Goal: Task Accomplishment & Management: Complete application form

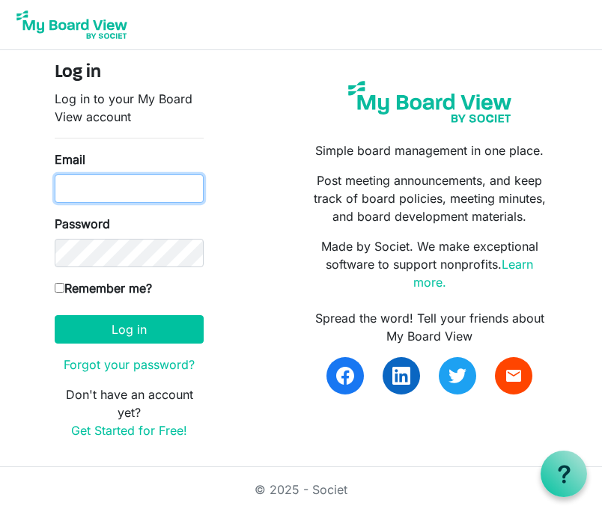
click at [117, 198] on input "Email" at bounding box center [129, 188] width 149 height 28
click at [123, 431] on link "Get Started for Free!" at bounding box center [129, 430] width 116 height 15
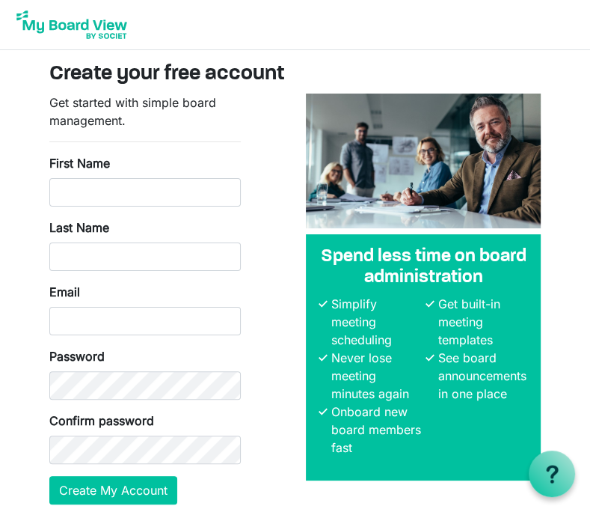
scroll to position [60, 0]
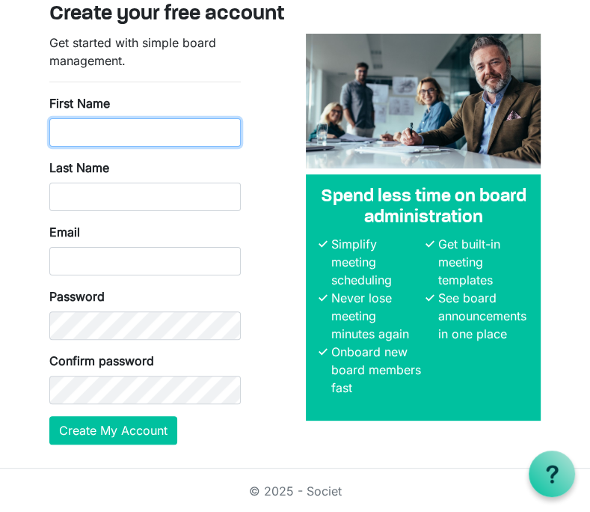
click at [78, 134] on input "First Name" at bounding box center [145, 132] width 192 height 28
type input "Audriana"
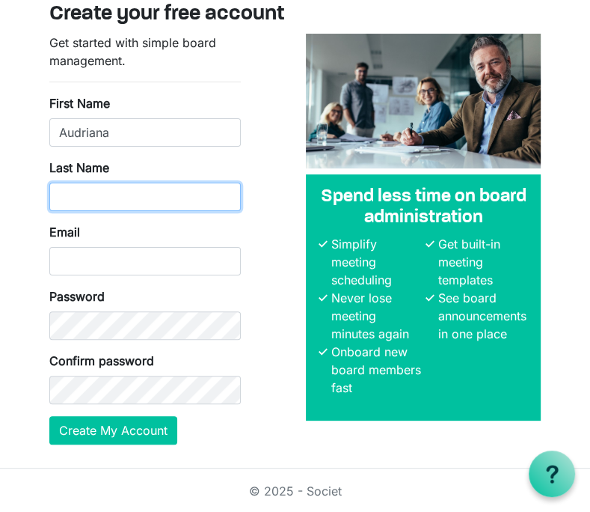
type input "Buchanan-Cronk"
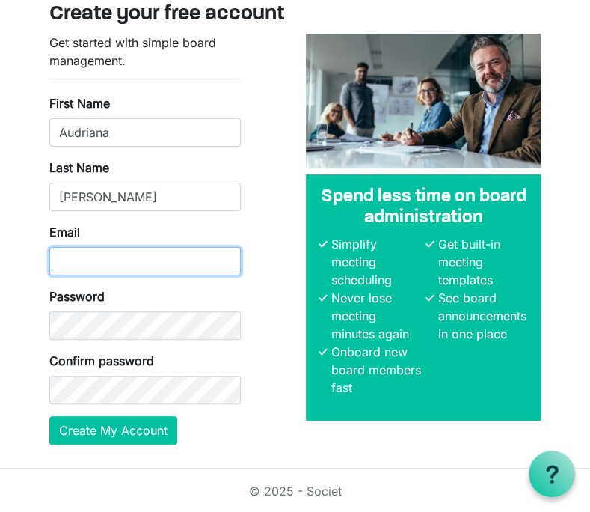
click at [89, 264] on input "Email" at bounding box center [145, 261] width 192 height 28
type input "abuchanan@firststep-mi.org"
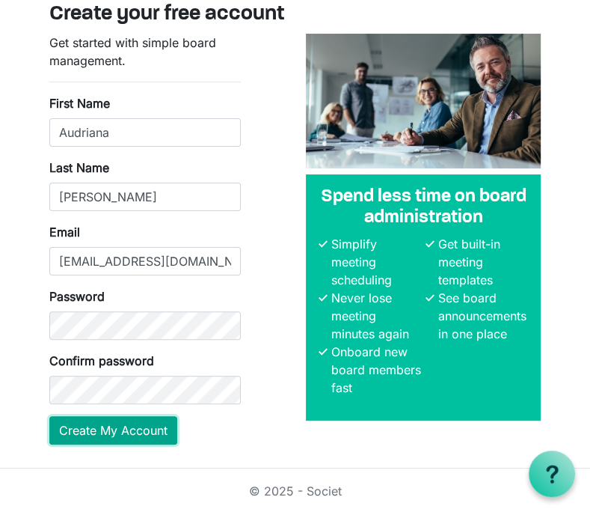
click at [100, 416] on button "Create My Account" at bounding box center [113, 430] width 128 height 28
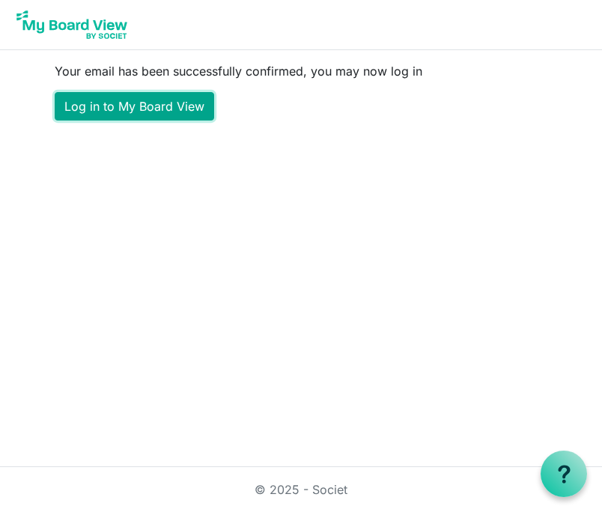
click at [150, 107] on link "Log in to My Board View" at bounding box center [134, 106] width 159 height 28
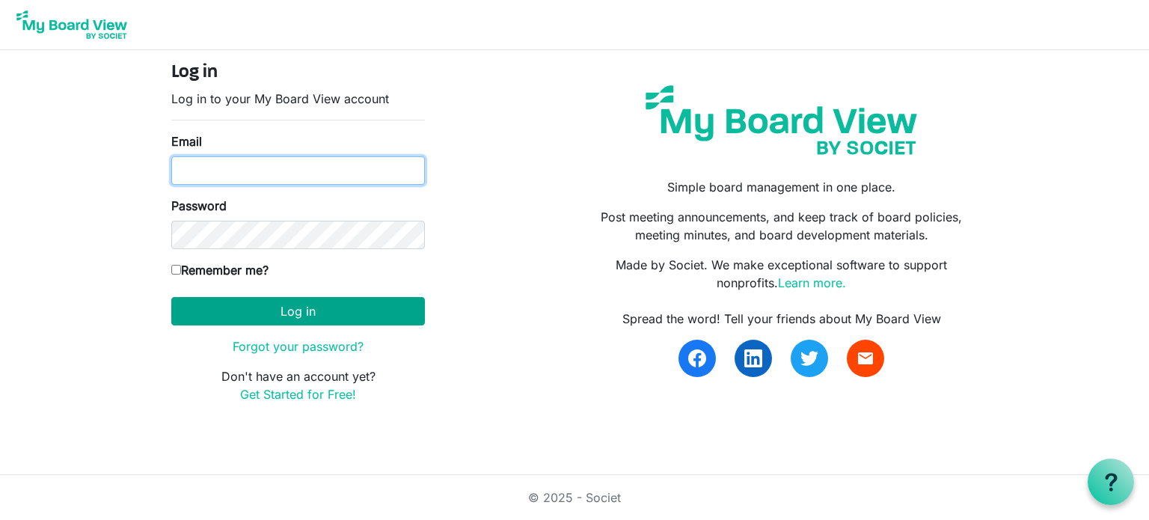
type input "abuchanan@firststep-mi.org"
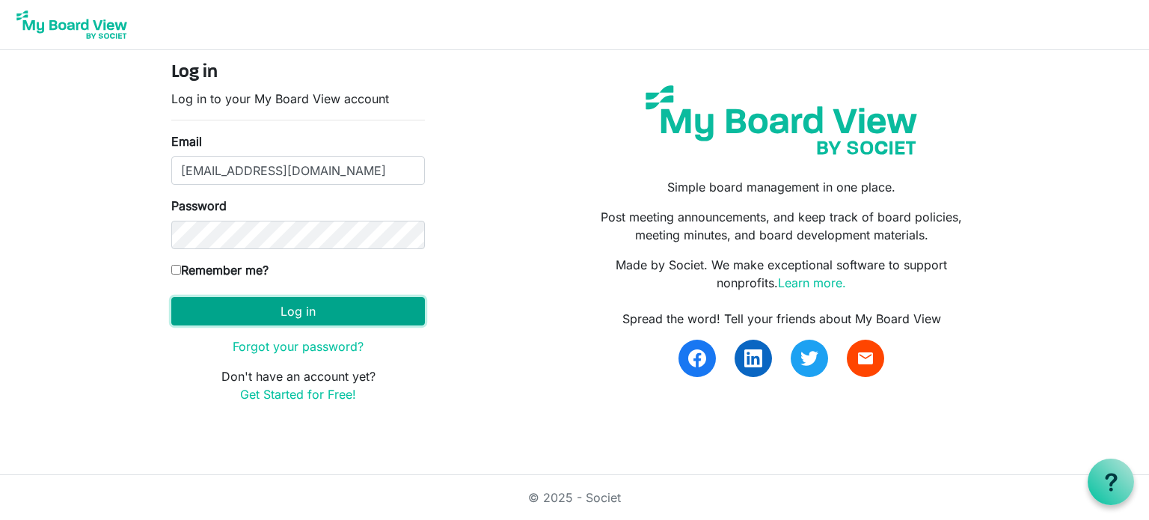
click at [213, 314] on button "Log in" at bounding box center [298, 311] width 254 height 28
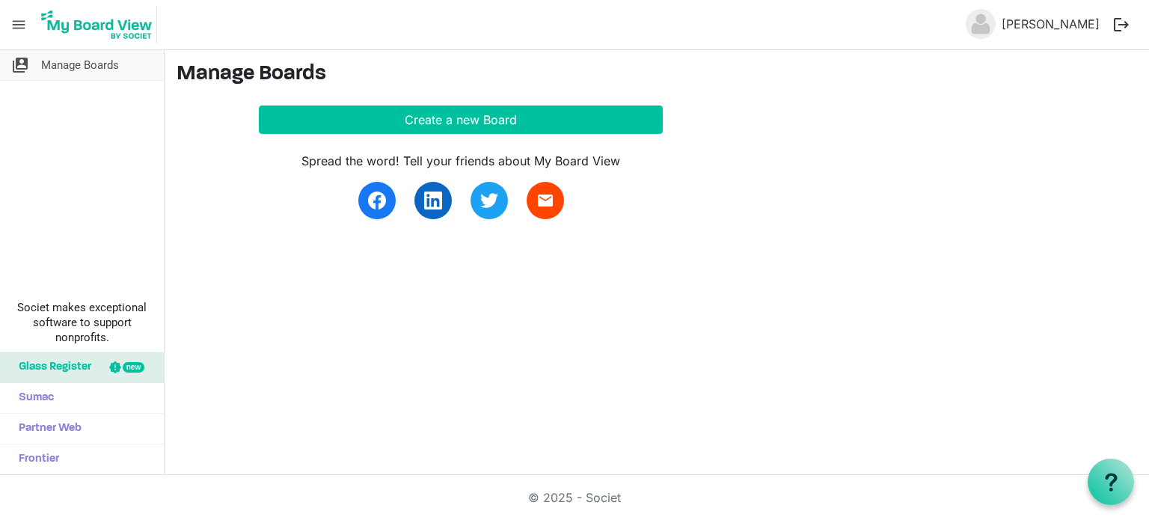
click at [35, 64] on link "switch_account Manage Boards" at bounding box center [82, 65] width 164 height 30
click at [18, 25] on span "menu" at bounding box center [18, 24] width 28 height 28
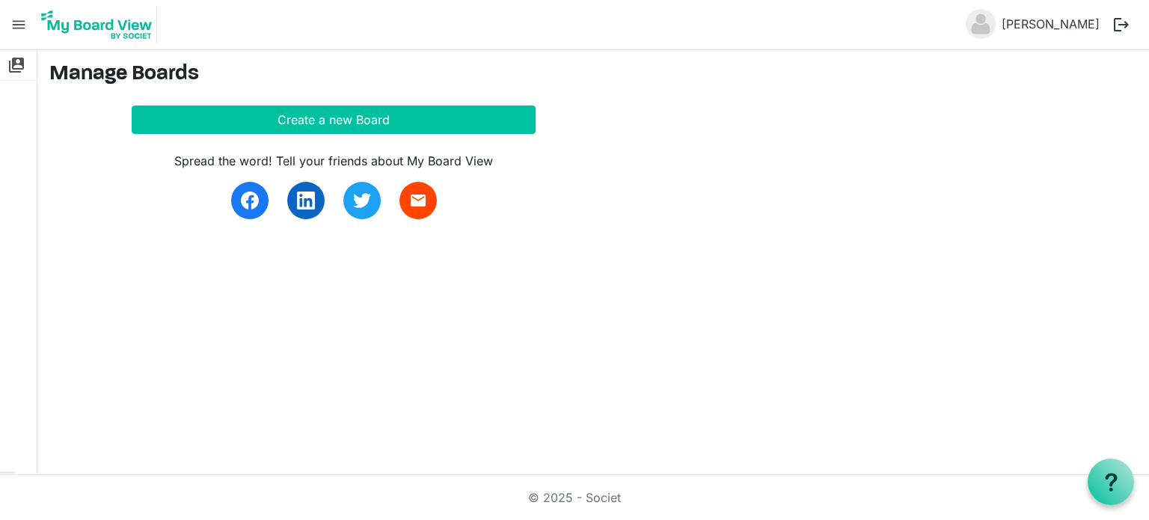
click at [18, 24] on span "menu" at bounding box center [18, 24] width 28 height 28
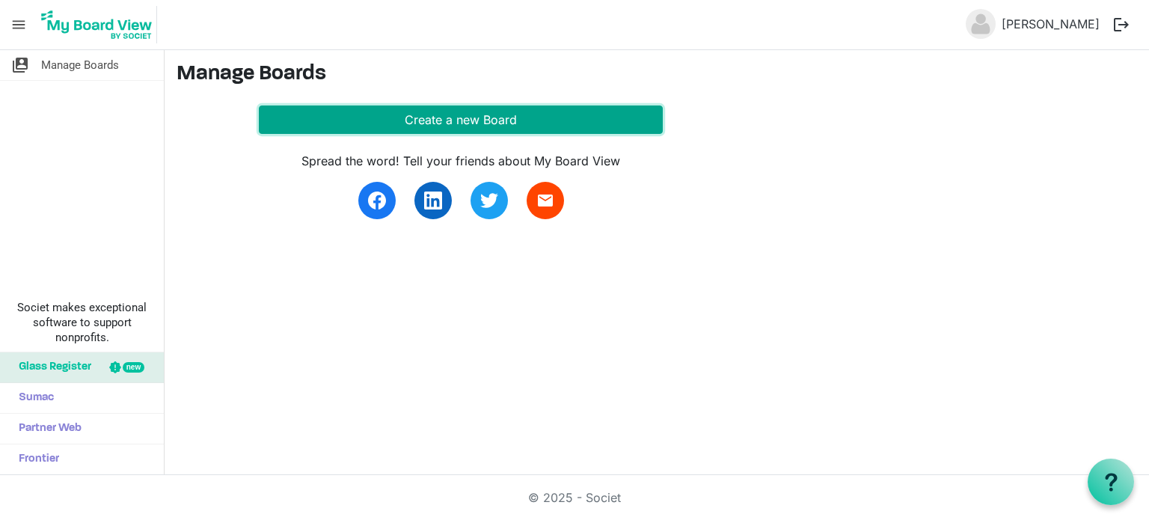
click at [409, 111] on button "Create a new Board" at bounding box center [461, 120] width 404 height 28
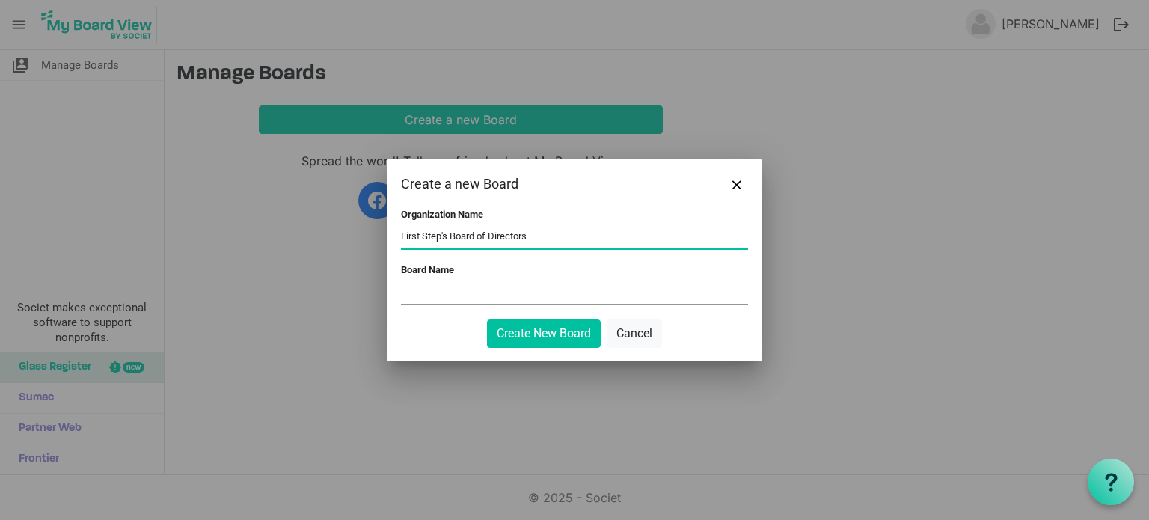
drag, startPoint x: 449, startPoint y: 234, endPoint x: 584, endPoint y: 230, distance: 134.8
click at [584, 230] on input "First Step's Board of Directors" at bounding box center [574, 237] width 347 height 22
type input "First Step"
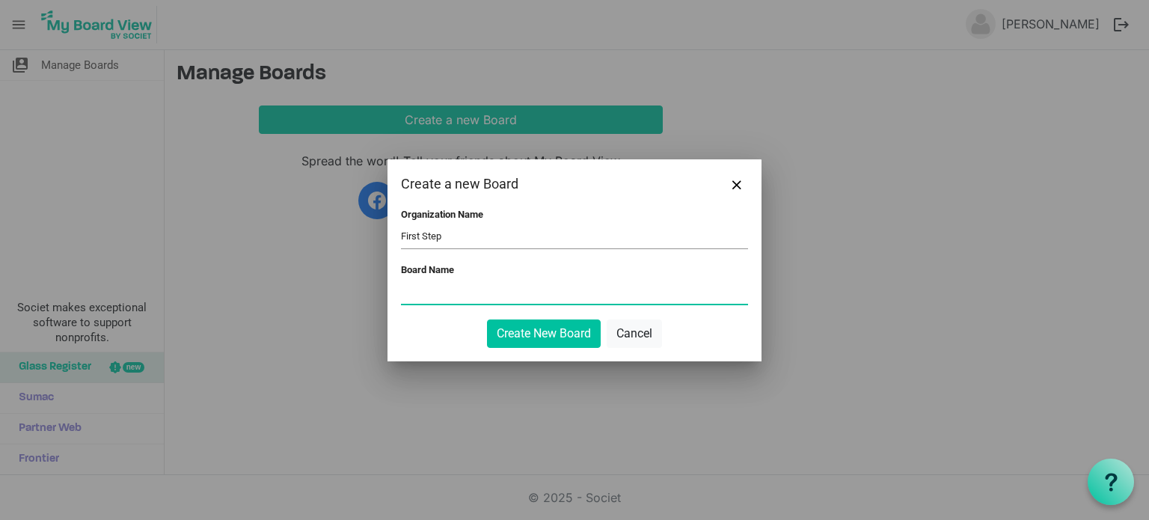
click at [437, 303] on input "Board Name" at bounding box center [574, 292] width 347 height 22
paste input "Board of Directors"
type input "Board of Directors"
click at [538, 332] on button "Create New Board" at bounding box center [544, 334] width 114 height 28
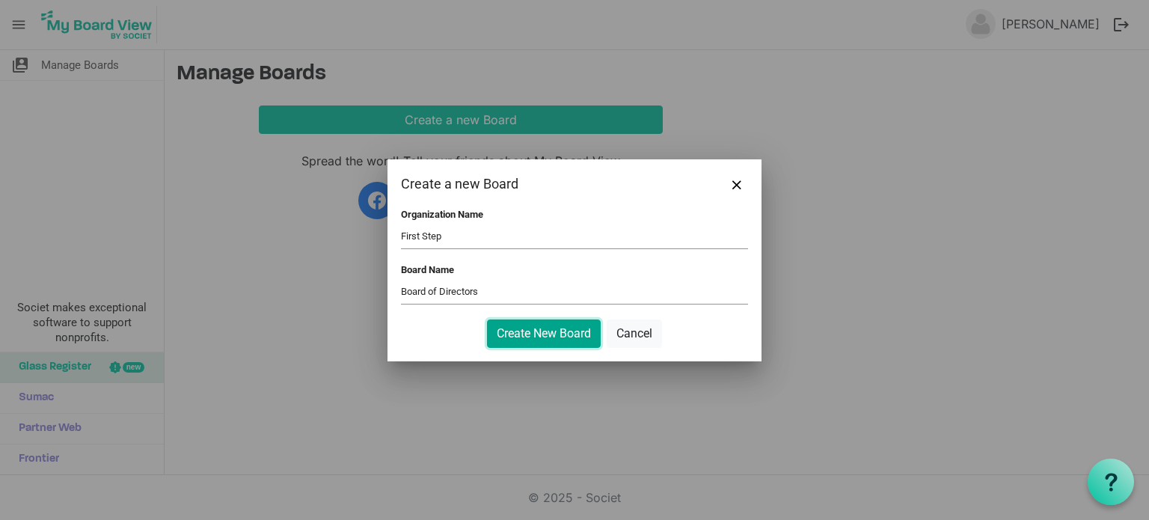
click at [531, 335] on button "Create New Board" at bounding box center [544, 334] width 114 height 28
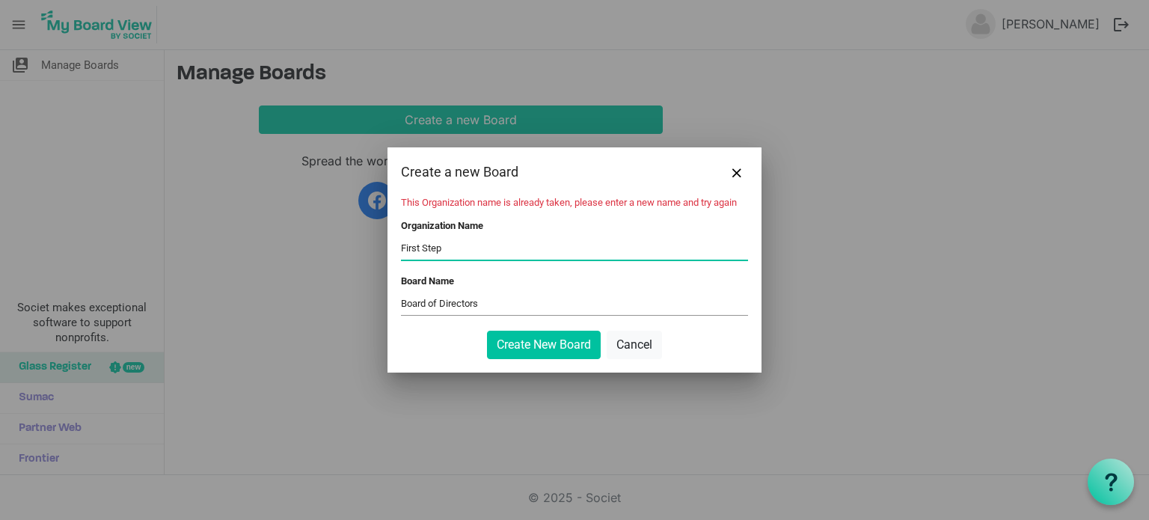
click at [451, 249] on input "First Step" at bounding box center [574, 248] width 347 height 22
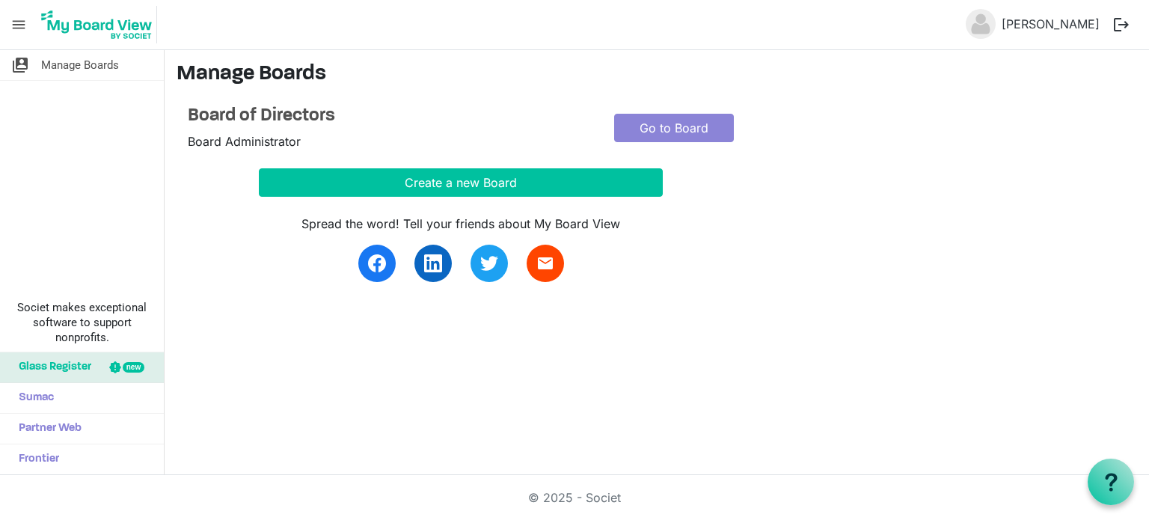
click at [602, 235] on div "Spread the word! Tell your friends about My Board View email" at bounding box center [461, 248] width 404 height 67
click at [665, 120] on link "Go to Board" at bounding box center [674, 128] width 120 height 28
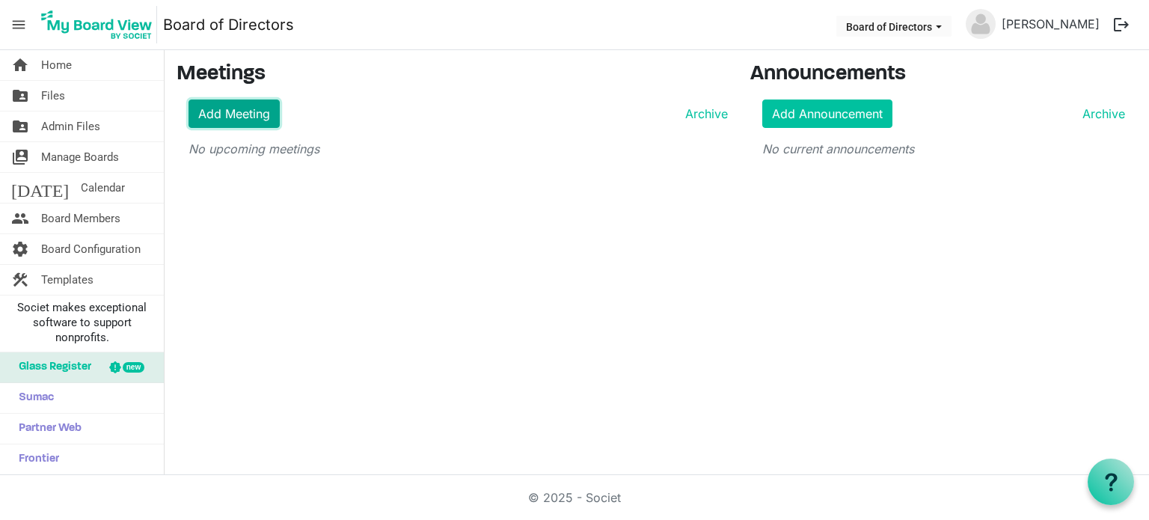
click at [236, 116] on link "Add Meeting" at bounding box center [234, 114] width 91 height 28
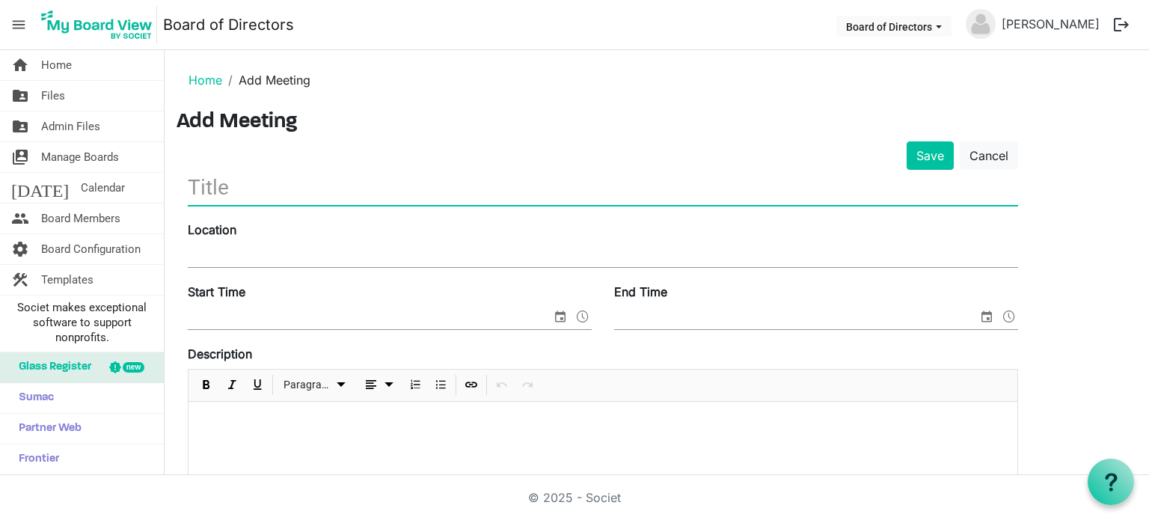
click at [236, 188] on input "text" at bounding box center [603, 187] width 831 height 35
click at [989, 153] on link "Cancel" at bounding box center [989, 155] width 58 height 28
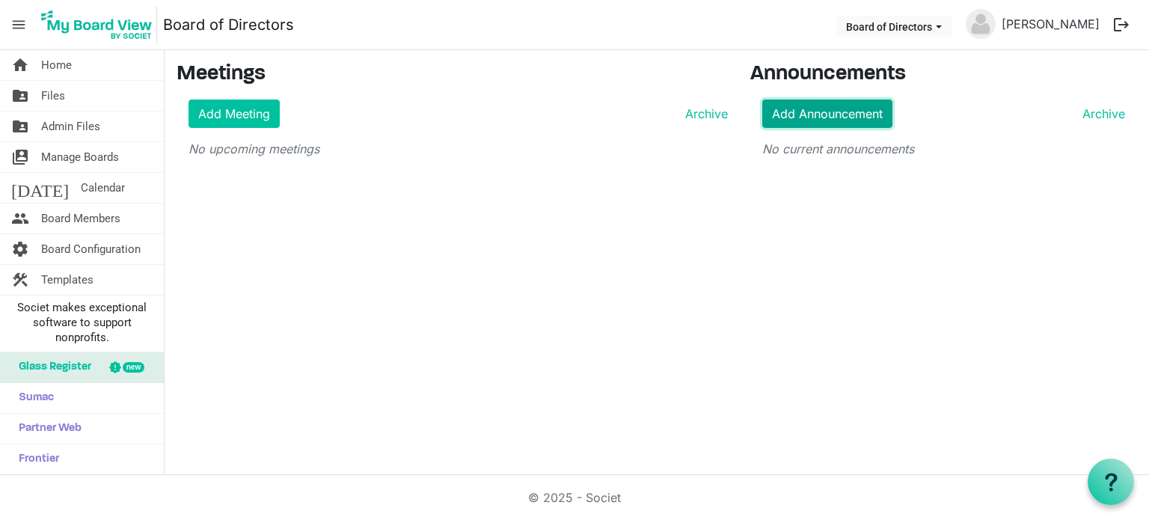
click at [833, 113] on link "Add Announcement" at bounding box center [828, 114] width 130 height 28
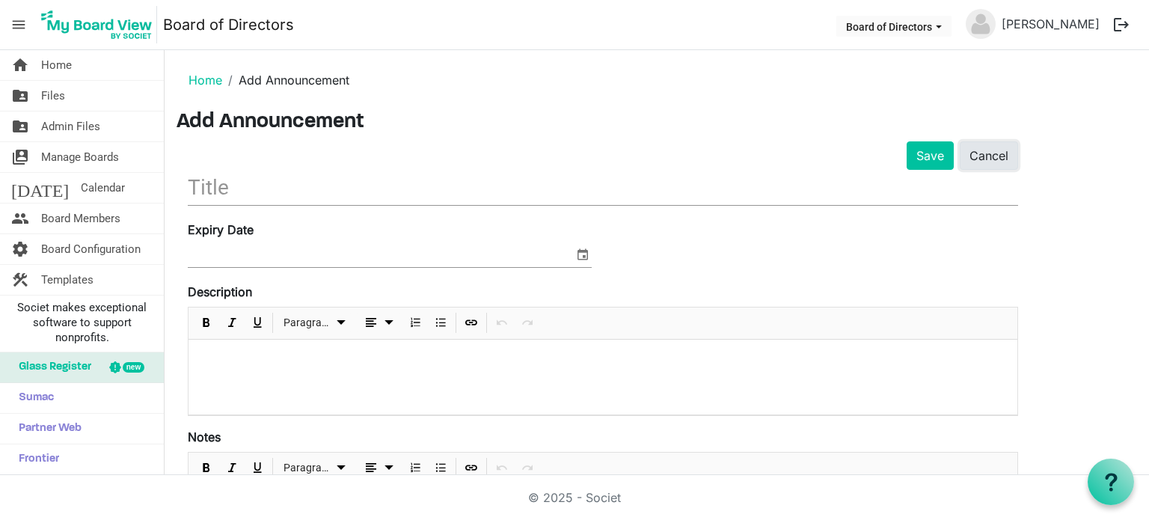
click at [994, 161] on link "Cancel" at bounding box center [989, 155] width 58 height 28
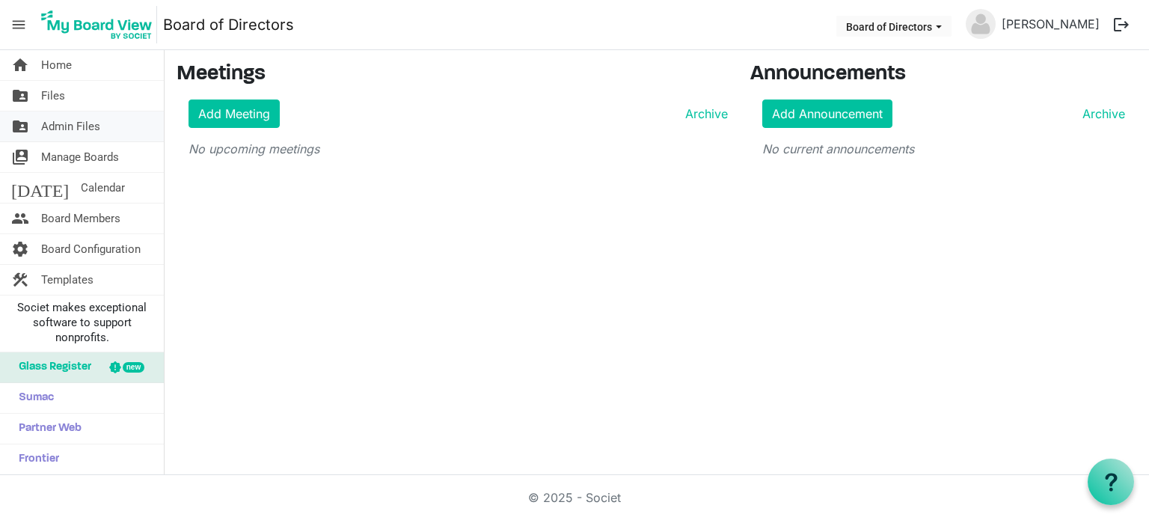
click at [62, 130] on span "Admin Files" at bounding box center [70, 127] width 59 height 30
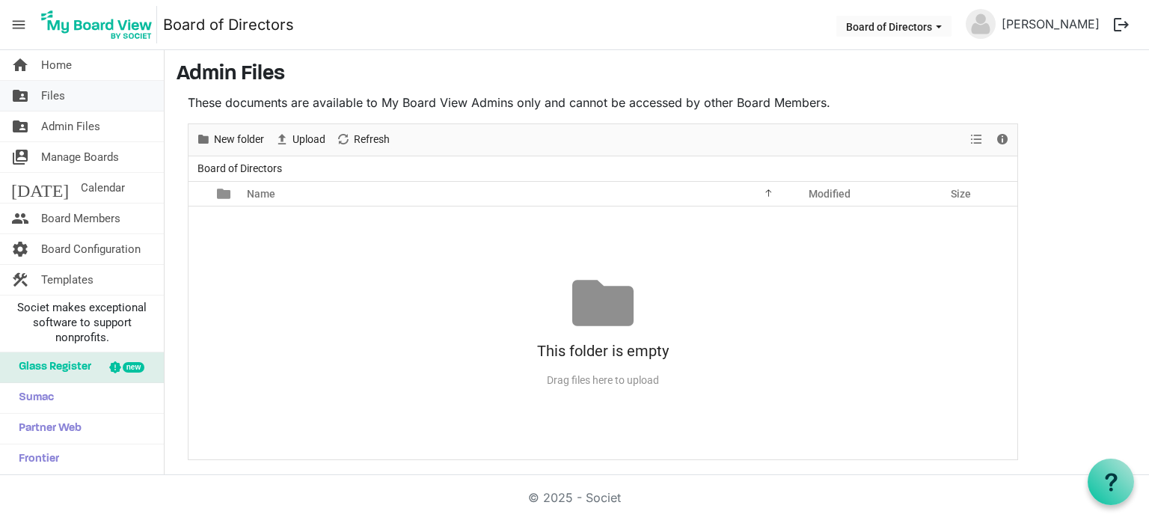
click at [63, 101] on span "Files" at bounding box center [53, 96] width 24 height 30
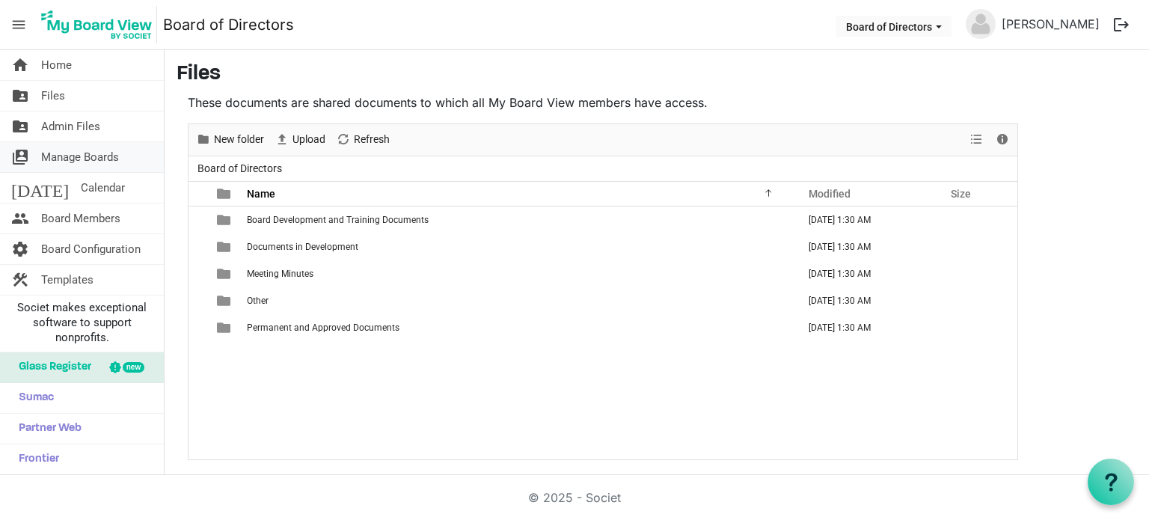
click at [80, 159] on span "Manage Boards" at bounding box center [80, 157] width 78 height 30
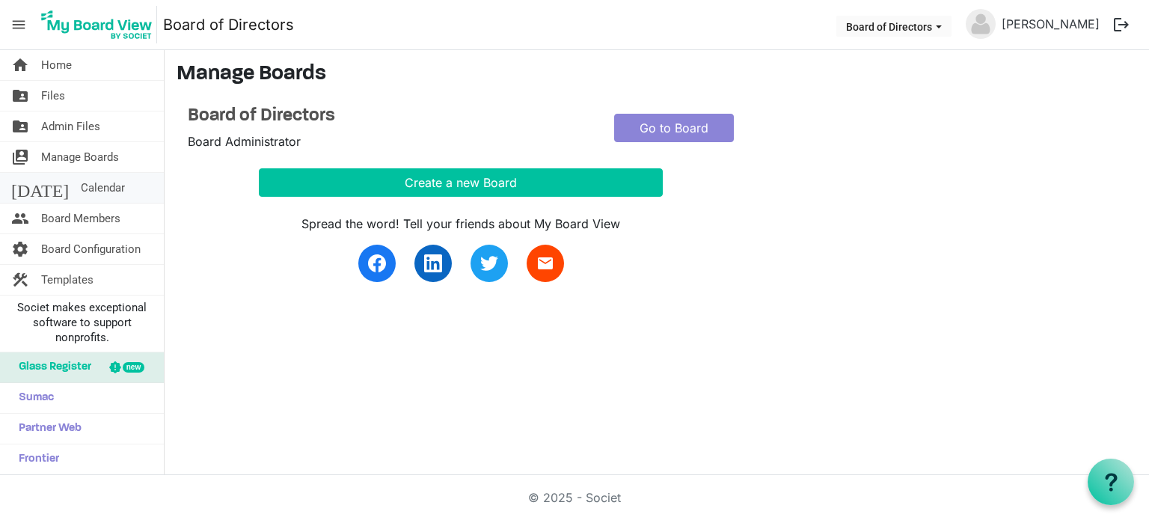
click at [82, 181] on span "Calendar" at bounding box center [103, 188] width 44 height 30
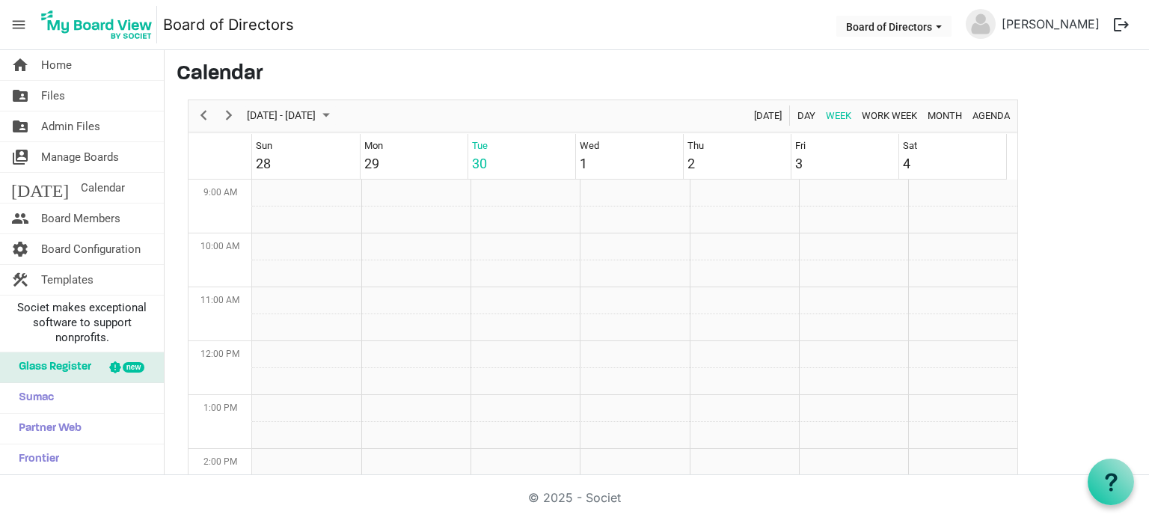
scroll to position [485, 0]
click at [87, 216] on span "Board Members" at bounding box center [80, 219] width 79 height 30
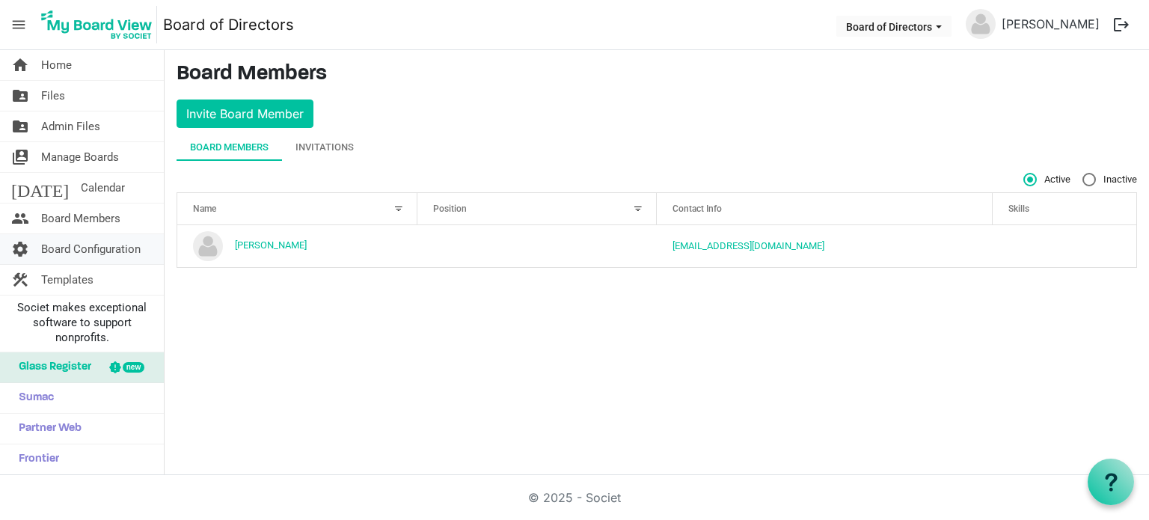
click at [84, 260] on span "Board Configuration" at bounding box center [91, 249] width 100 height 30
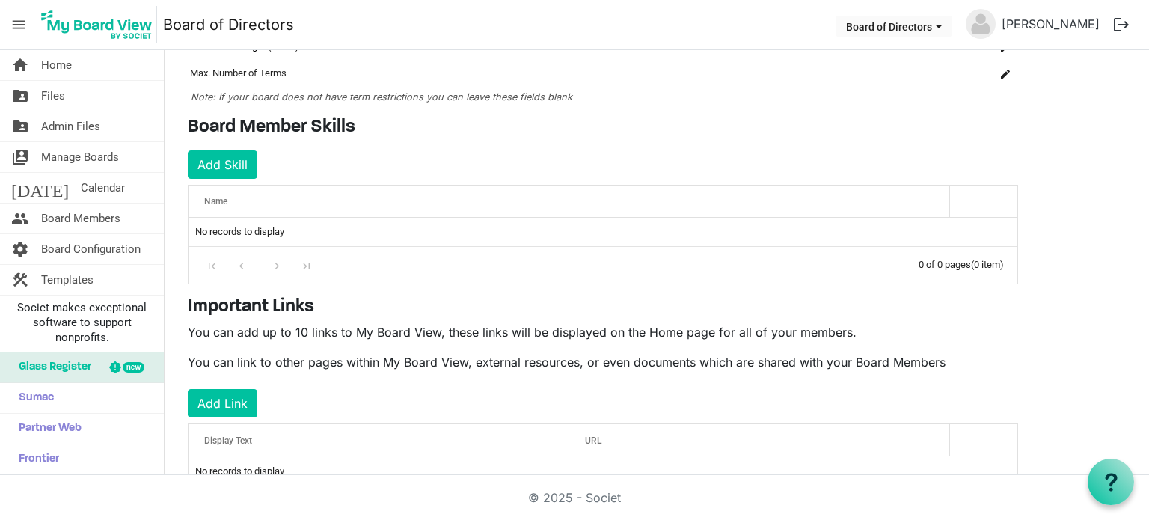
scroll to position [204, 0]
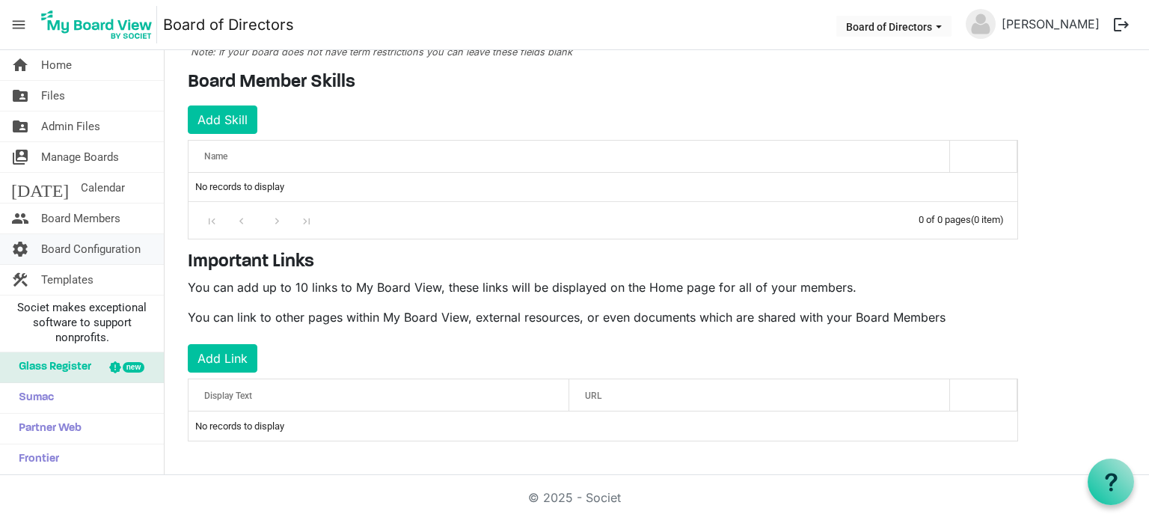
click at [88, 252] on span "Board Configuration" at bounding box center [91, 249] width 100 height 30
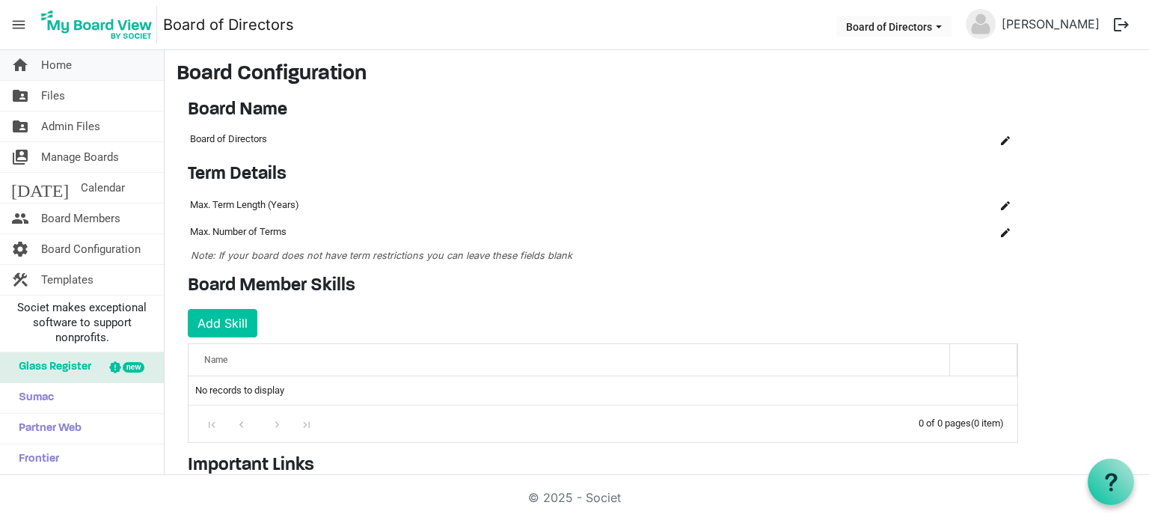
click at [74, 59] on link "home Home" at bounding box center [82, 65] width 164 height 30
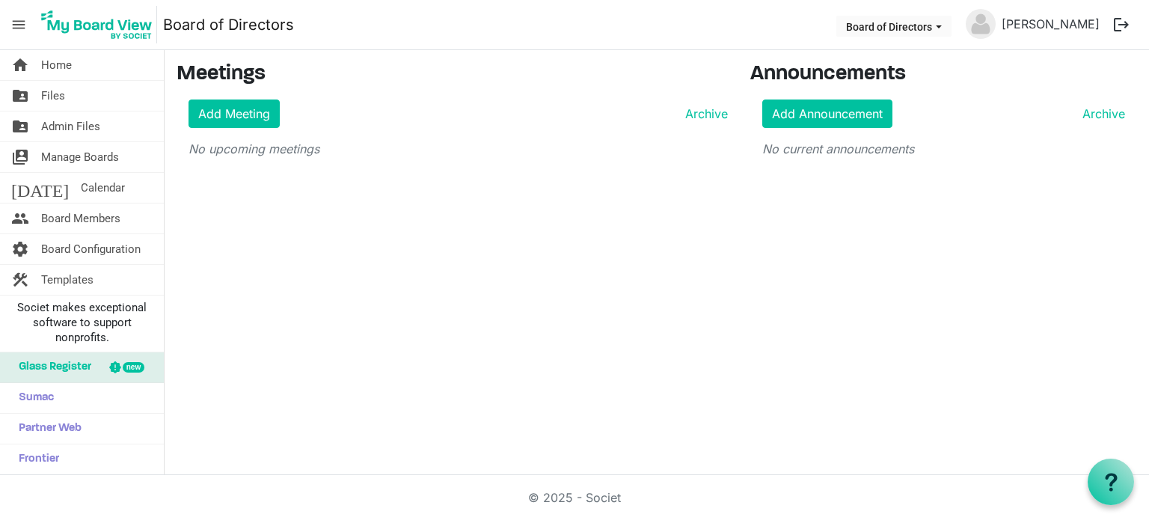
click at [18, 24] on span "menu" at bounding box center [18, 24] width 28 height 28
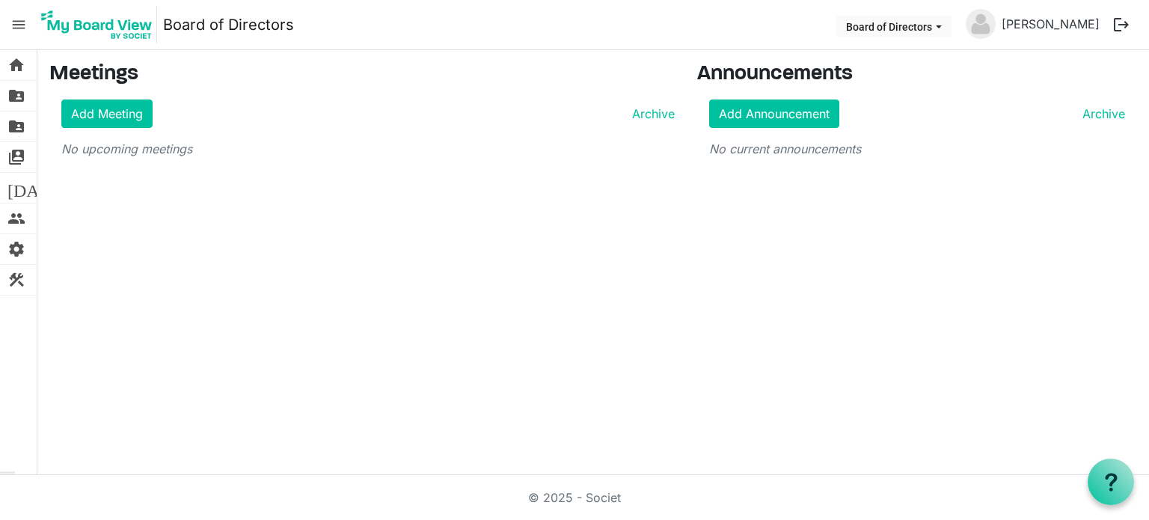
click at [18, 25] on span "menu" at bounding box center [18, 24] width 28 height 28
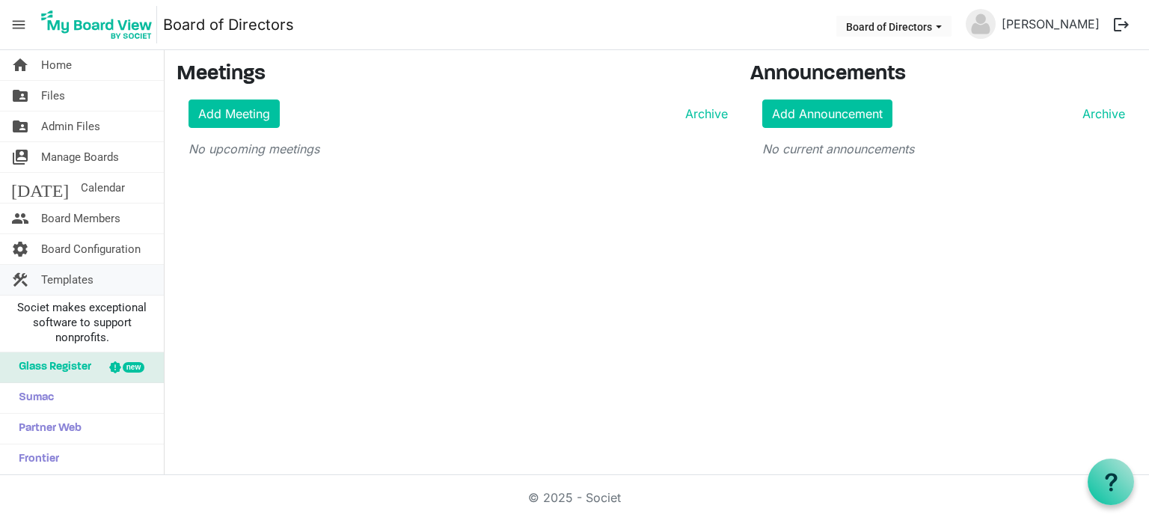
click at [74, 278] on span "Templates" at bounding box center [67, 280] width 52 height 30
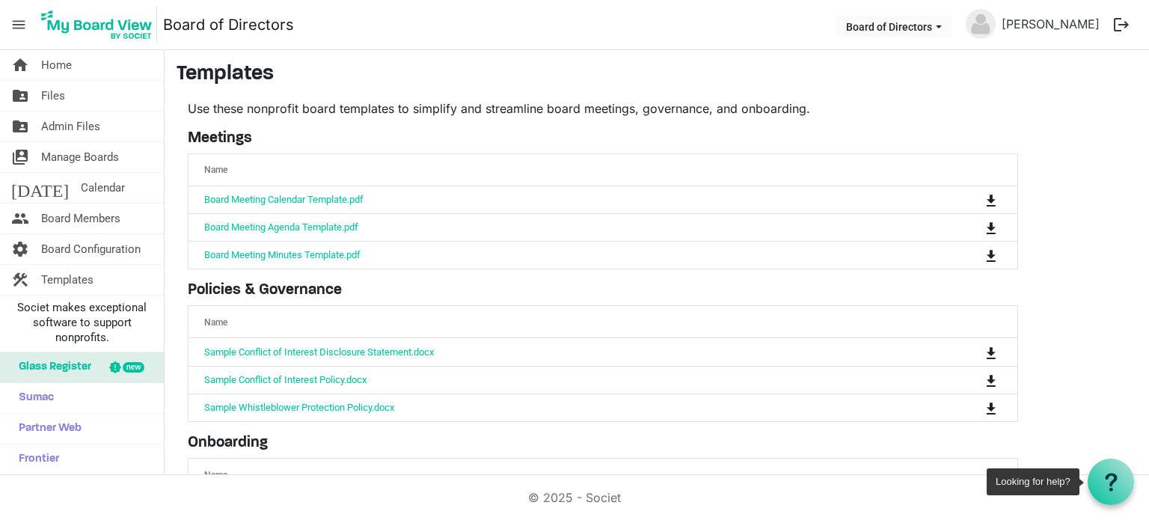
click at [1115, 483] on icon at bounding box center [1111, 482] width 19 height 19
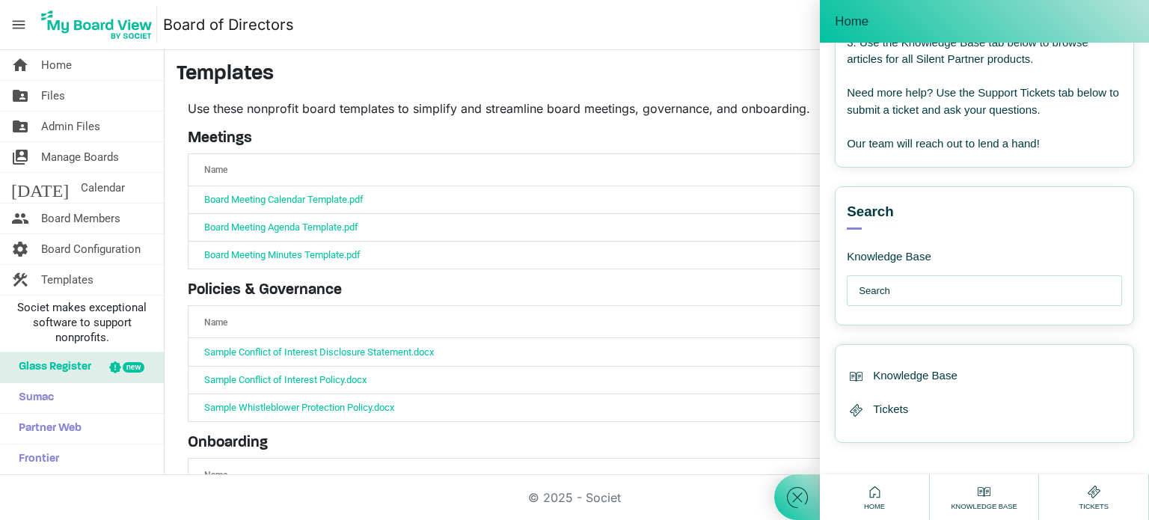
scroll to position [200, 0]
click at [880, 294] on input "text" at bounding box center [988, 290] width 259 height 30
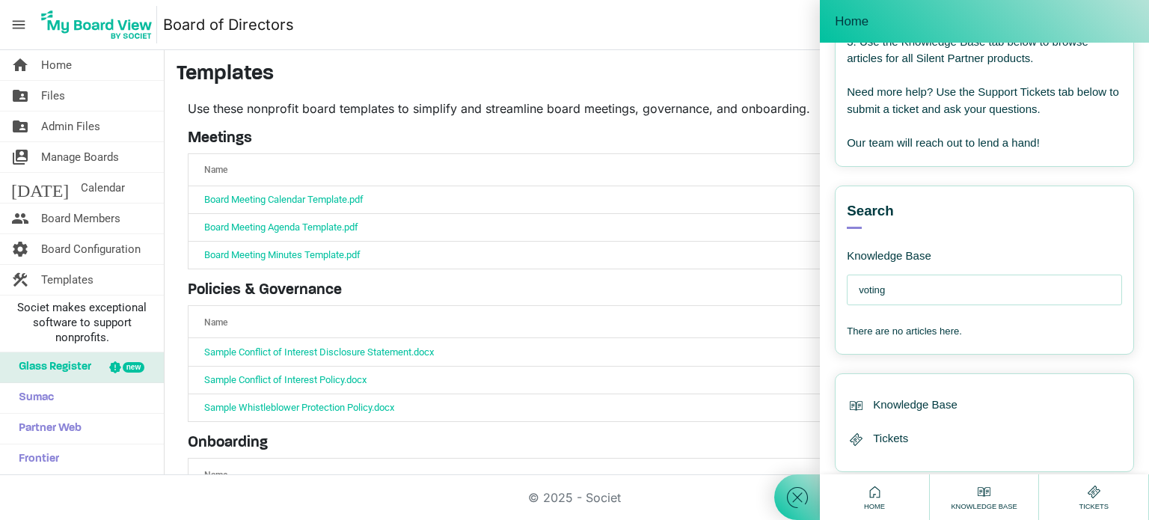
type input "voting"
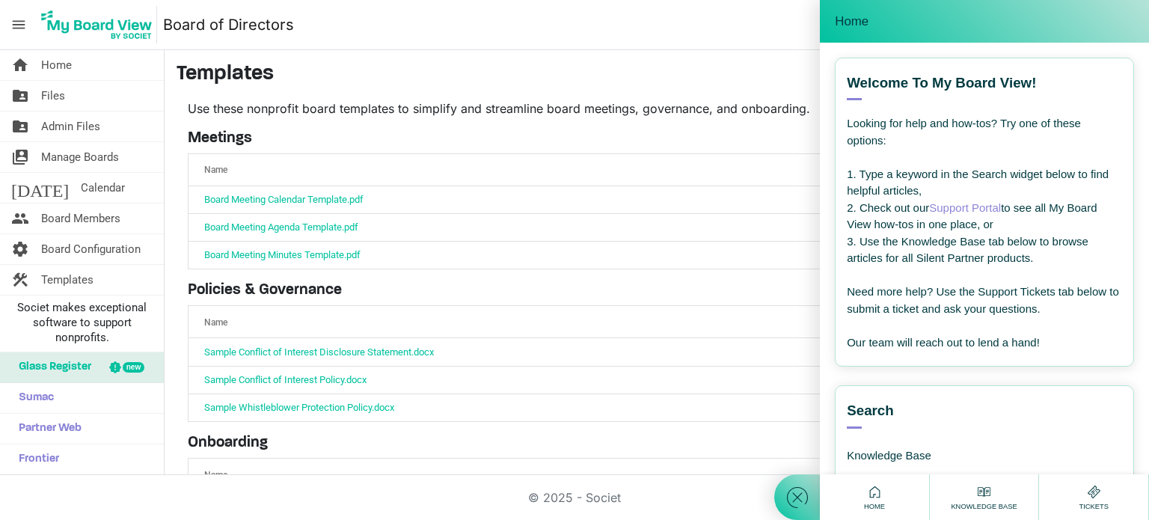
scroll to position [229, 0]
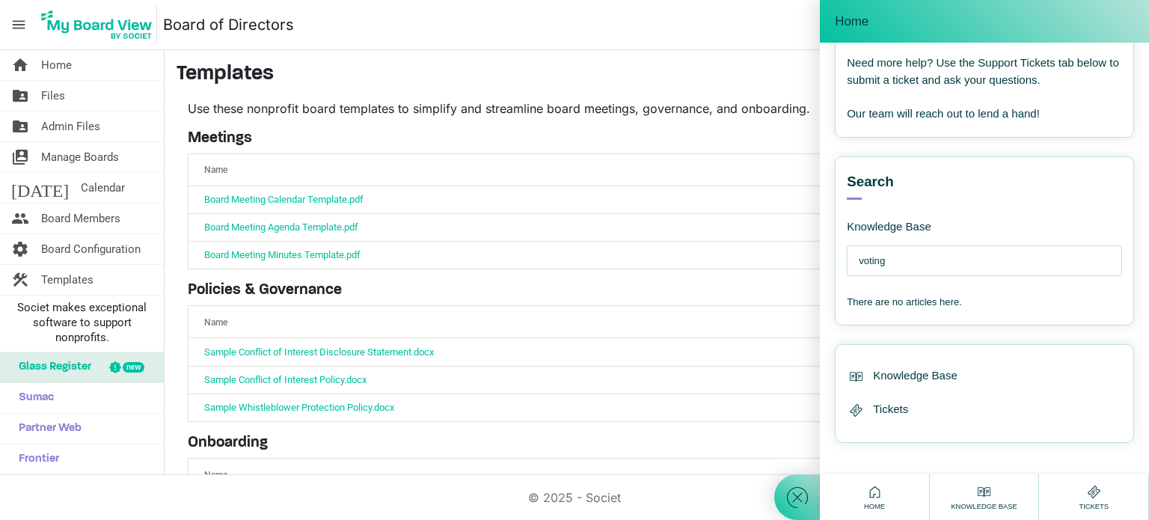
click at [553, 55] on main "Templates Use these nonprofit board templates to simplify and streamline board …" at bounding box center [657, 352] width 985 height 605
click at [49, 92] on span "Files" at bounding box center [53, 96] width 24 height 30
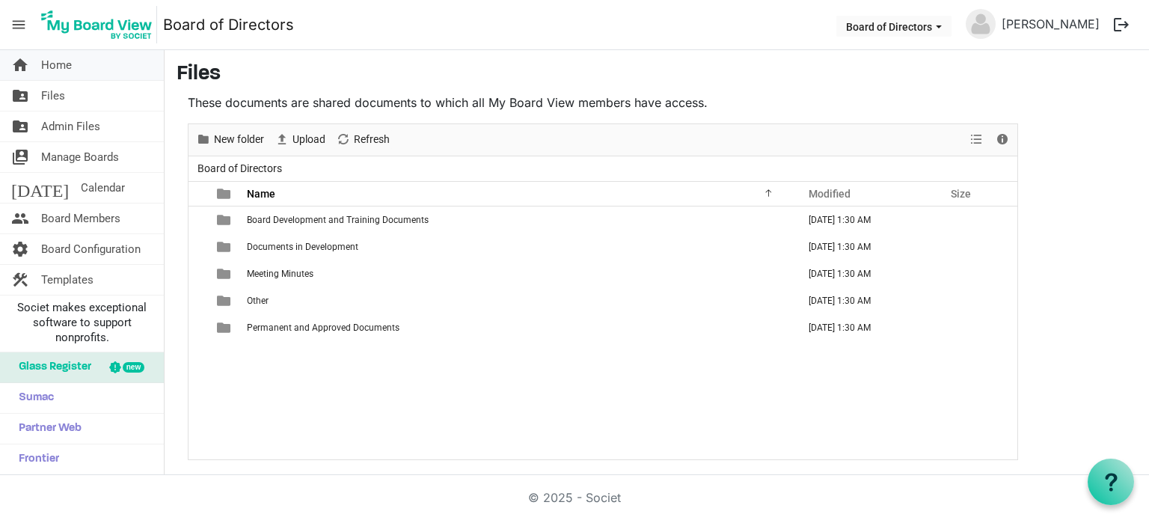
click at [58, 66] on span "Home" at bounding box center [56, 65] width 31 height 30
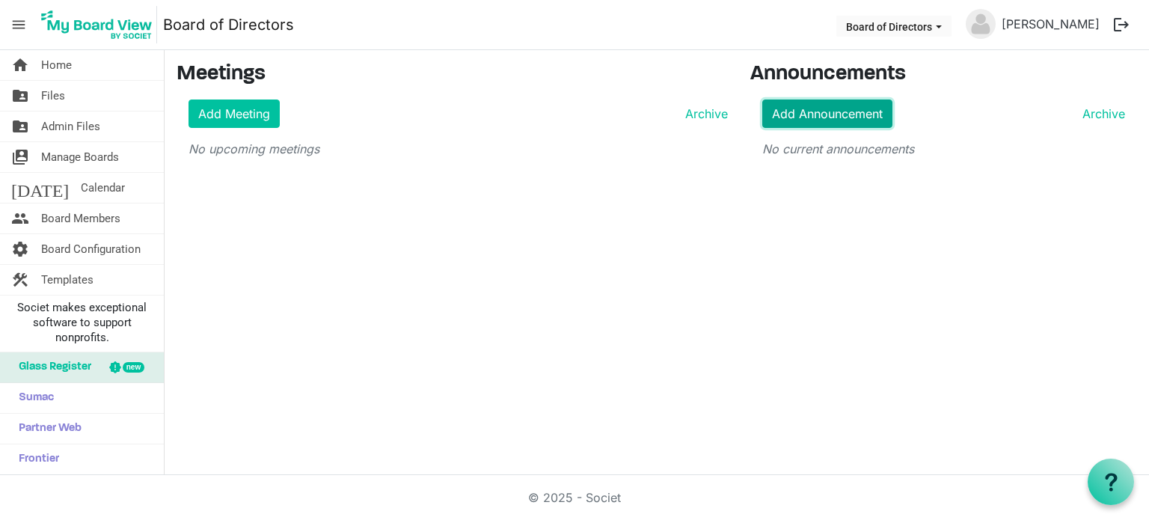
click at [806, 113] on link "Add Announcement" at bounding box center [828, 114] width 130 height 28
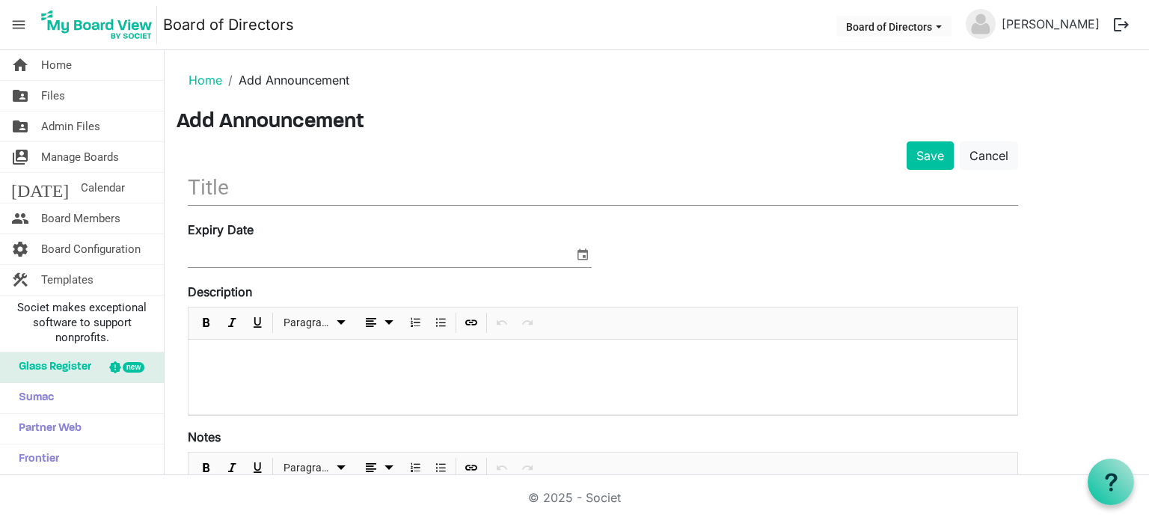
click at [27, 23] on span "menu" at bounding box center [18, 24] width 28 height 28
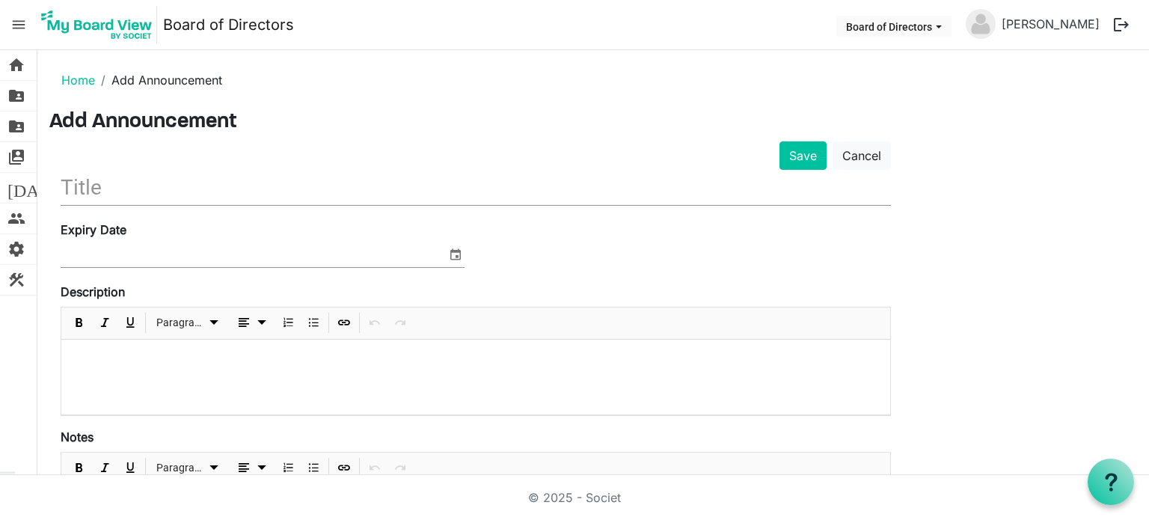
click at [27, 22] on span "menu" at bounding box center [18, 24] width 28 height 28
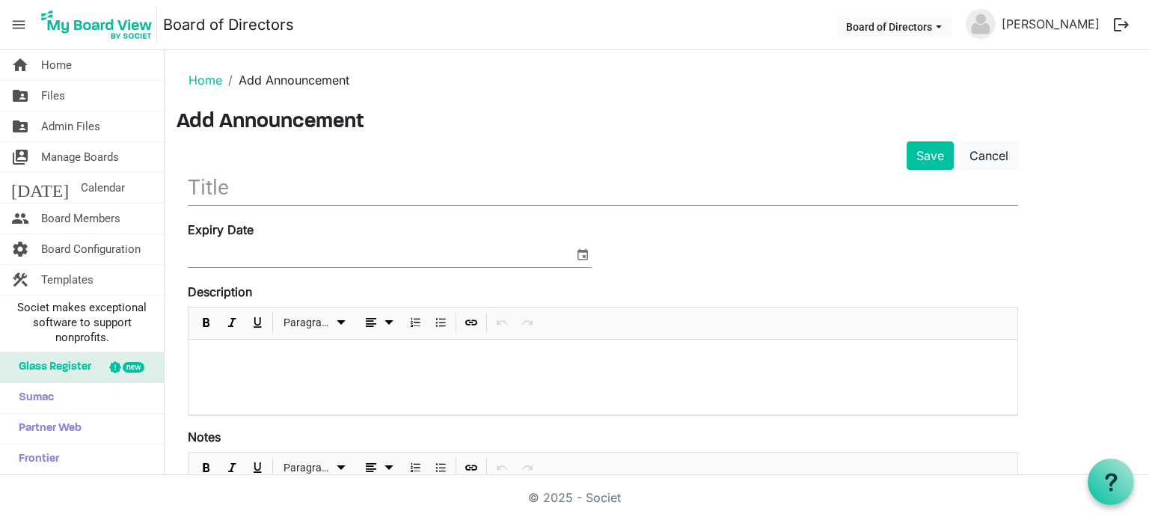
click at [27, 22] on span "menu" at bounding box center [18, 24] width 28 height 28
